Goal: Information Seeking & Learning: Find specific fact

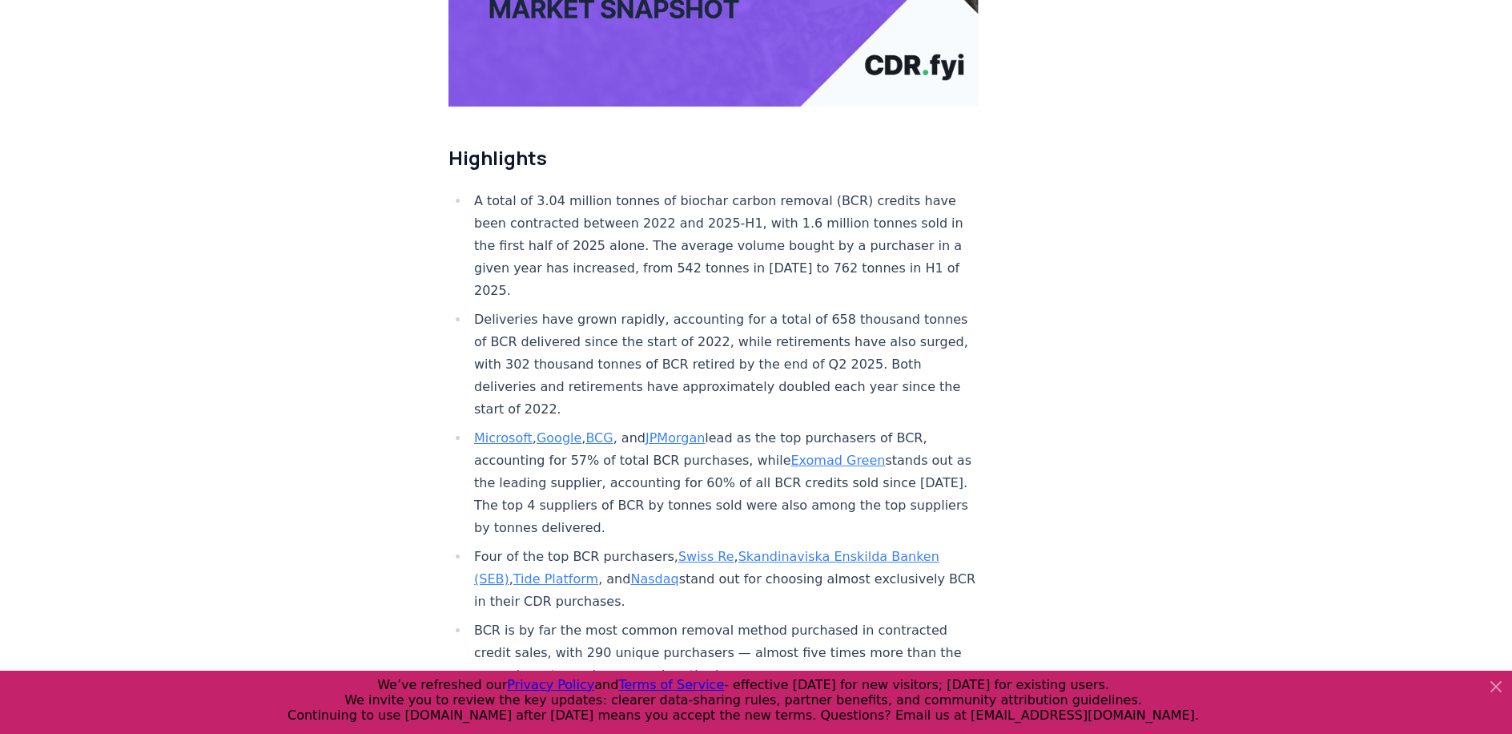
scroll to position [480, 0]
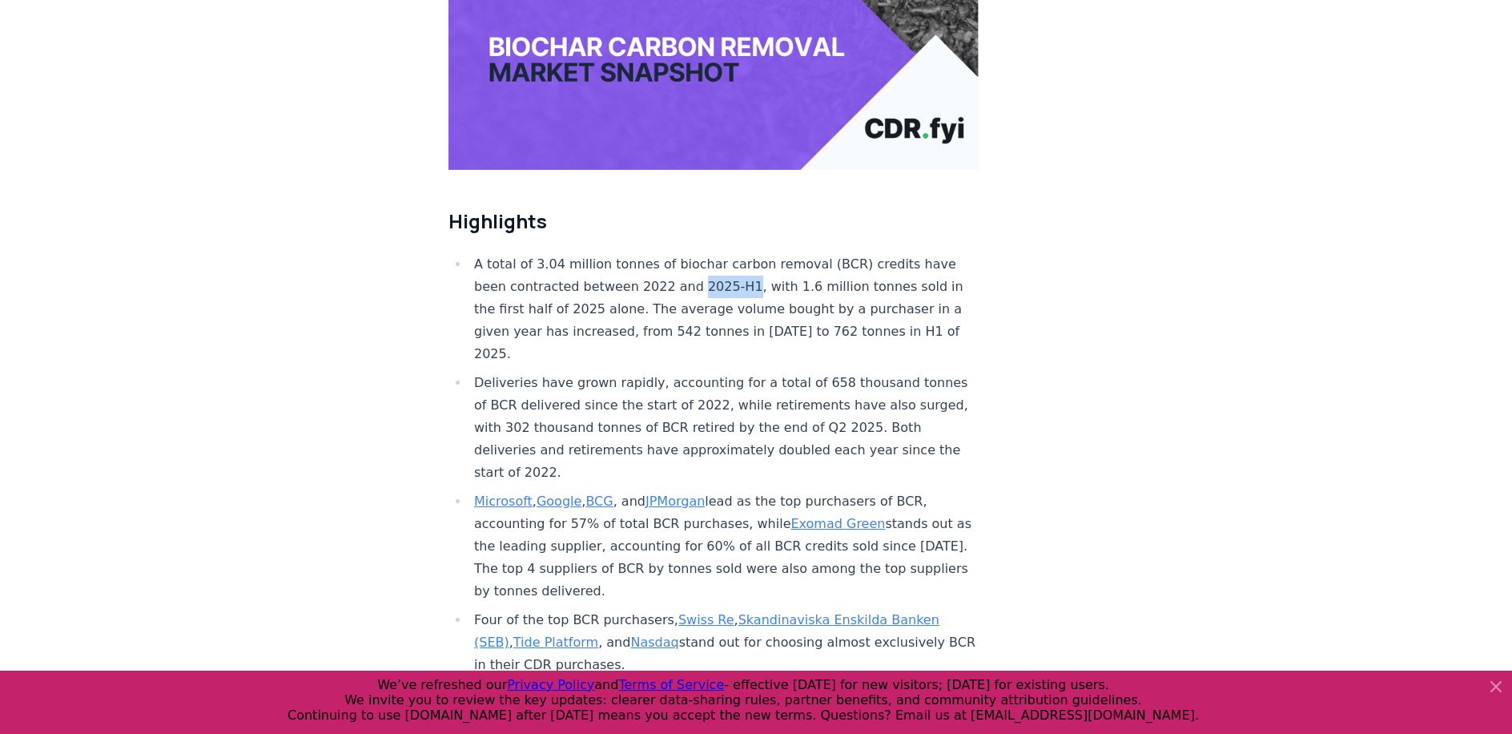
drag, startPoint x: 731, startPoint y: 239, endPoint x: 684, endPoint y: 236, distance: 47.3
click at [684, 253] on li "A total of 3.04 million tonnes of biochar carbon removal (BCR) credits have bee…" at bounding box center [723, 309] width 509 height 112
copy li "2025-H1"
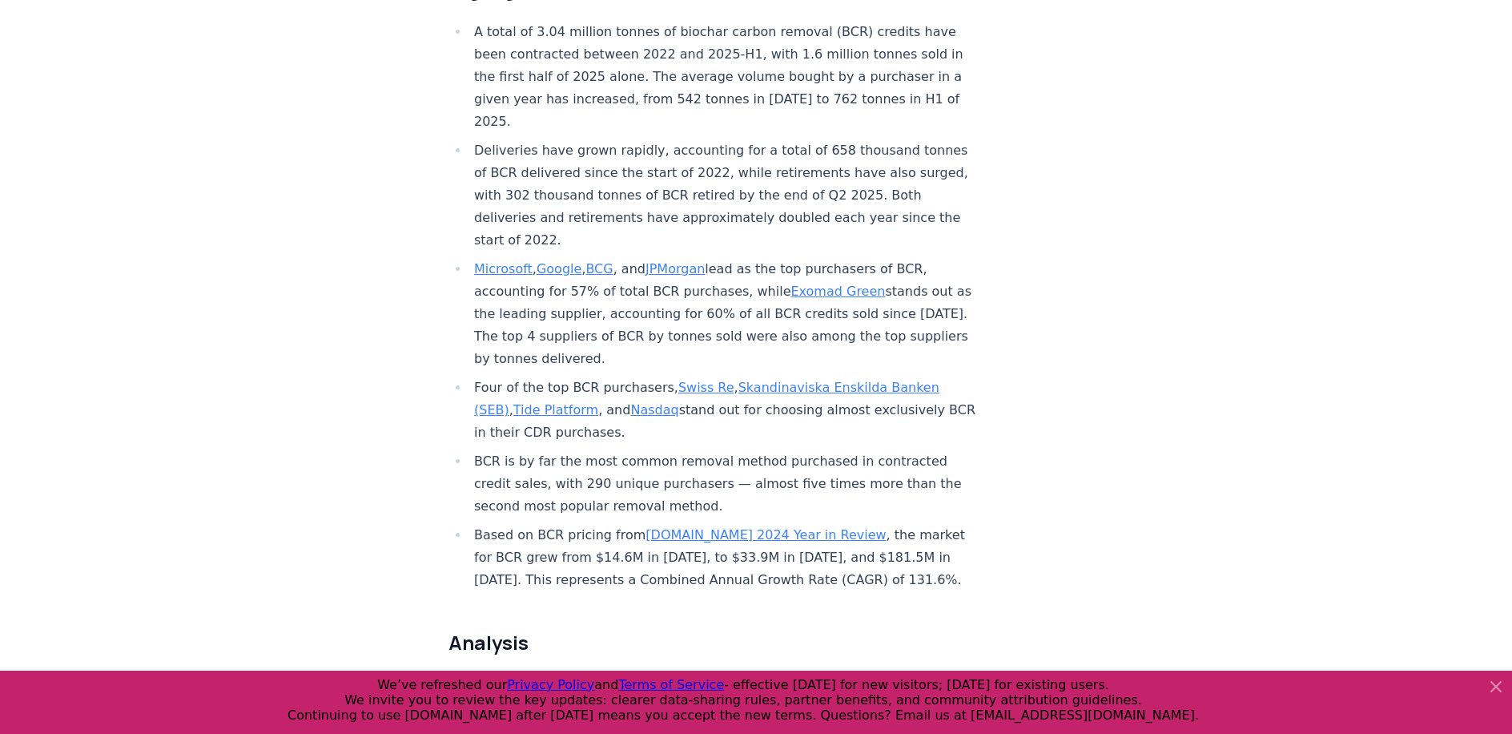
scroll to position [641, 0]
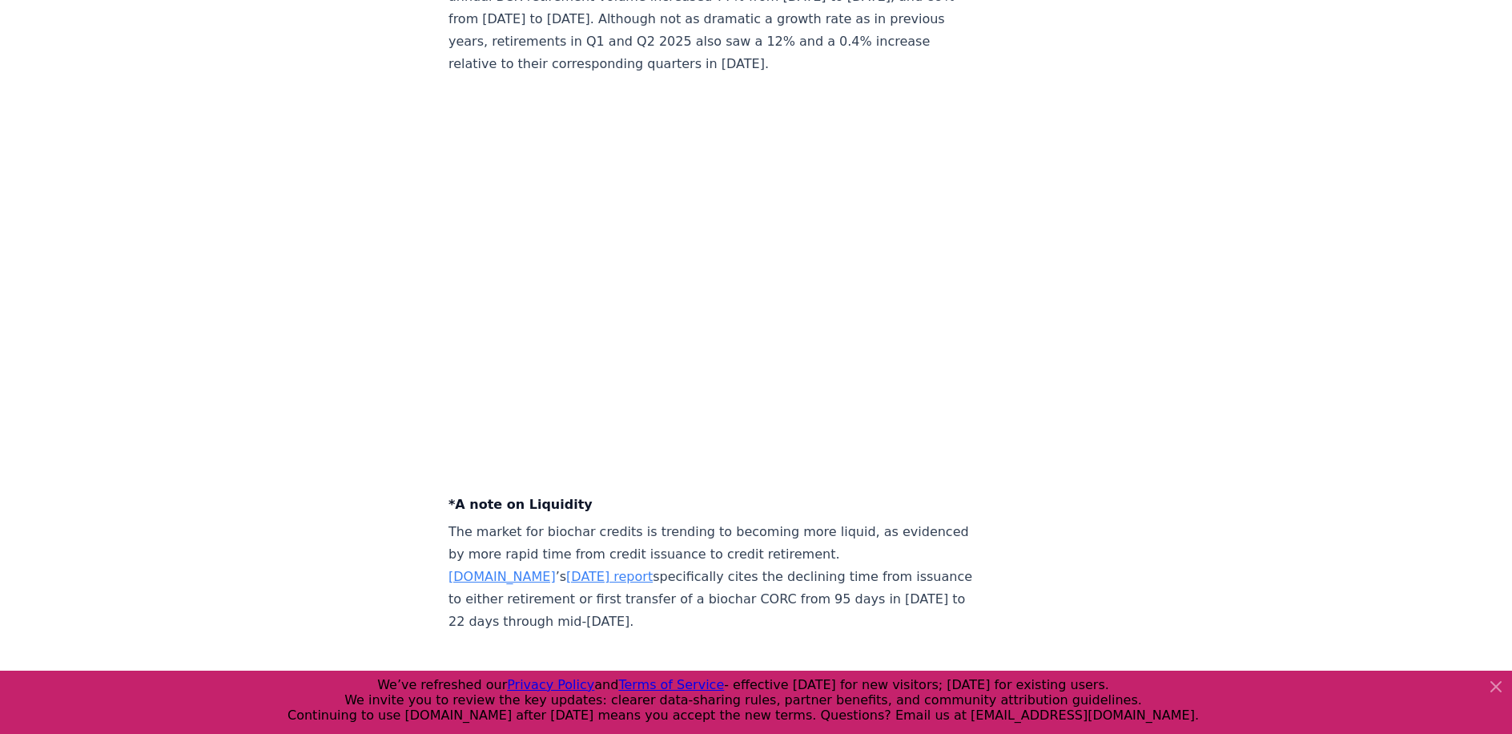
scroll to position [5846, 0]
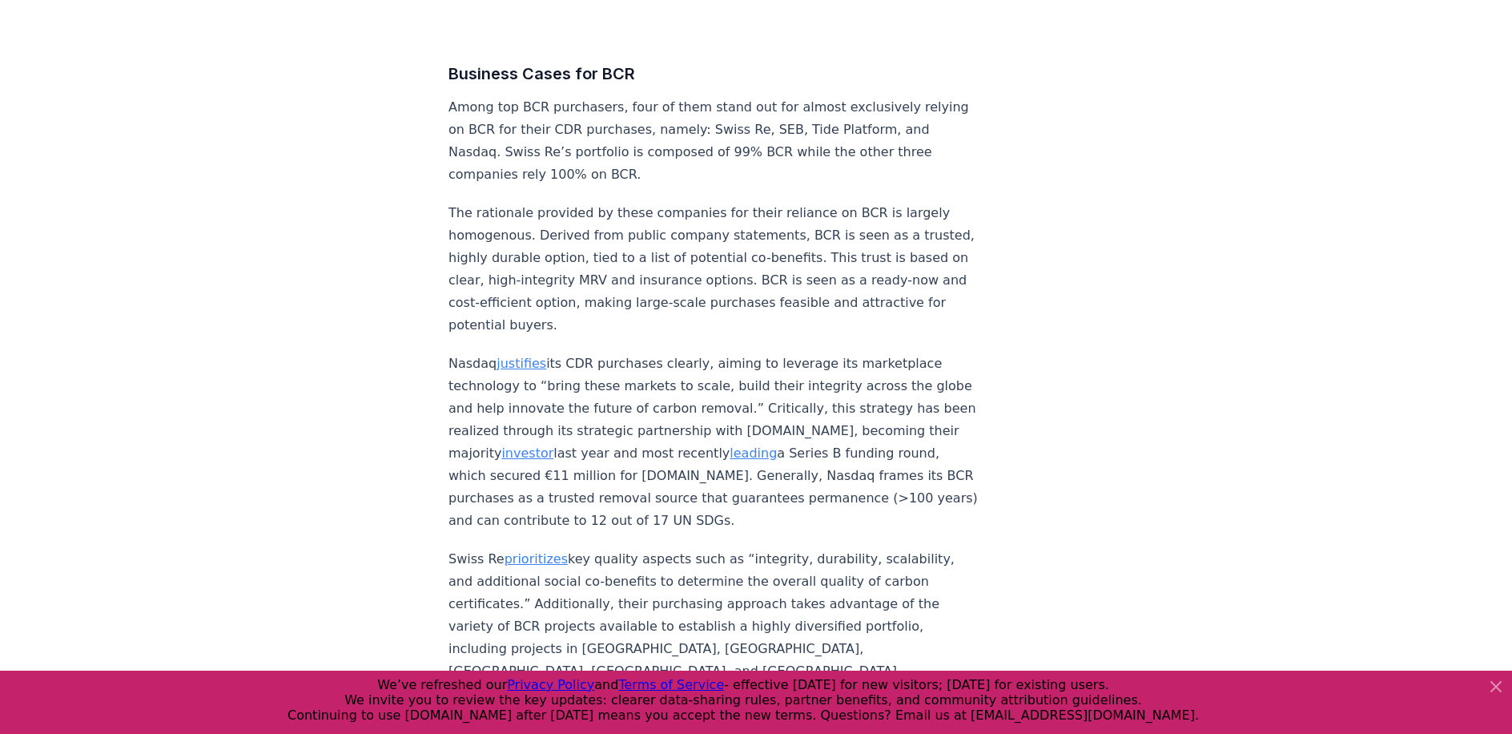
scroll to position [7127, 0]
